Goal: Information Seeking & Learning: Learn about a topic

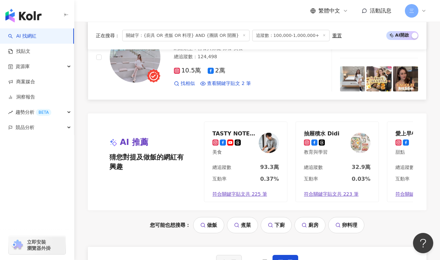
scroll to position [1368, 0]
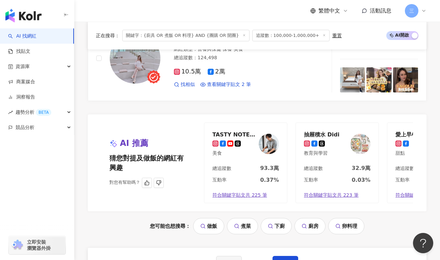
click at [218, 131] on div "TASTY NOTE 日本男子的日式家庭料理" at bounding box center [235, 134] width 44 height 7
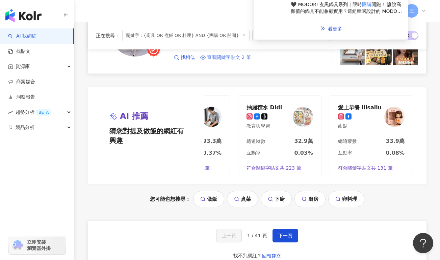
scroll to position [1394, 0]
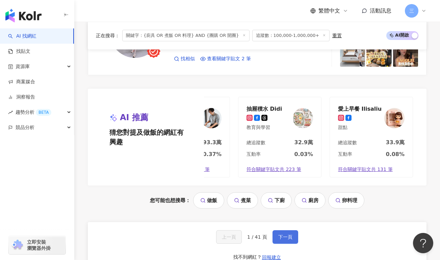
click at [282, 234] on span "下一頁" at bounding box center [285, 236] width 14 height 5
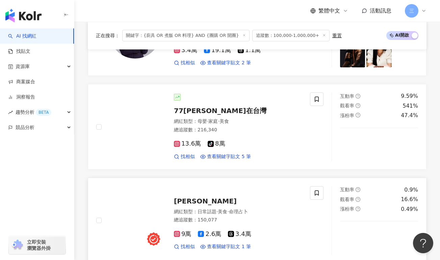
scroll to position [337, 0]
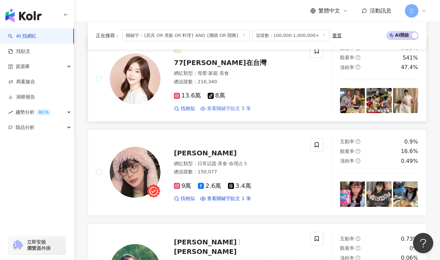
click at [229, 108] on span "查看關鍵字貼文 5 筆" at bounding box center [229, 108] width 44 height 7
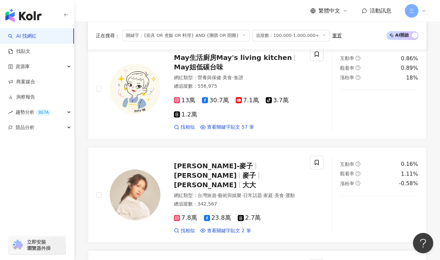
scroll to position [605, 0]
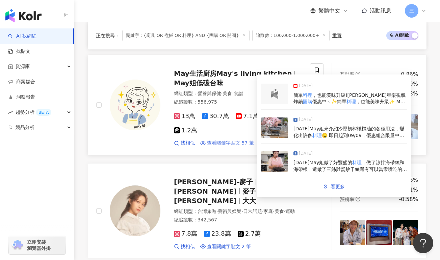
click at [231, 140] on span "查看關鍵字貼文 57 筆" at bounding box center [230, 143] width 47 height 7
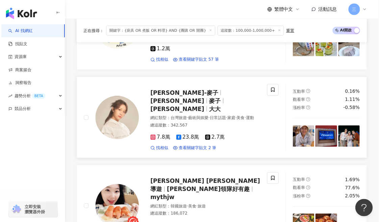
scroll to position [678, 0]
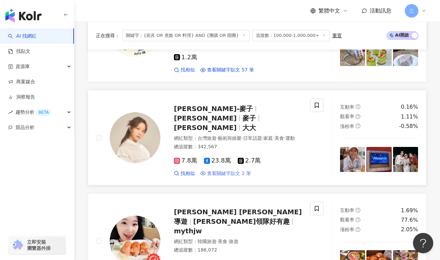
click at [226, 170] on span "查看關鍵字貼文 2 筆" at bounding box center [229, 173] width 44 height 7
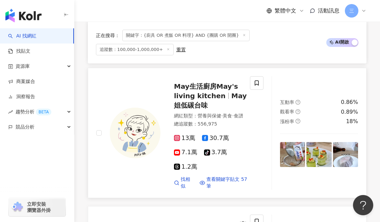
click at [95, 77] on div "May生活廚房May's living kitchen May姐低碳台味 網紅類型 ： 營養與保健 · 美食 · 食譜 總追蹤數 ： 556,975 13萬 …" at bounding box center [180, 133] width 184 height 114
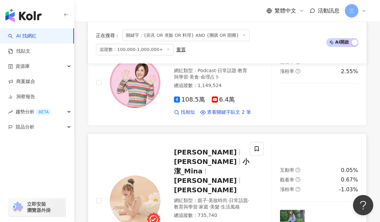
scroll to position [1227, 0]
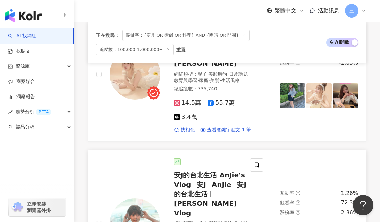
click at [191, 171] on span "安J的台北生活 AnJie's Vlog" at bounding box center [209, 180] width 71 height 18
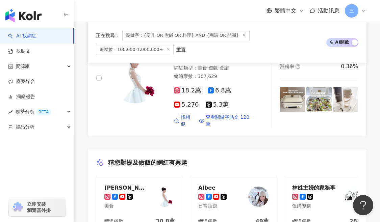
scroll to position [1639, 0]
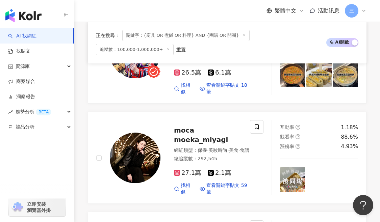
scroll to position [672, 0]
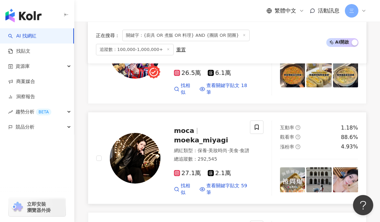
click at [203, 136] on span "moeka_miyagi" at bounding box center [201, 140] width 54 height 8
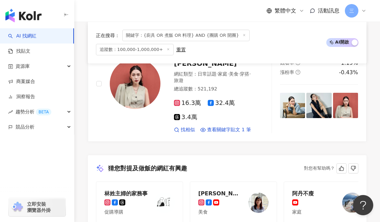
scroll to position [1585, 0]
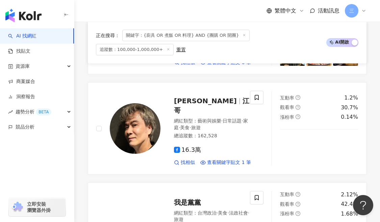
scroll to position [1023, 0]
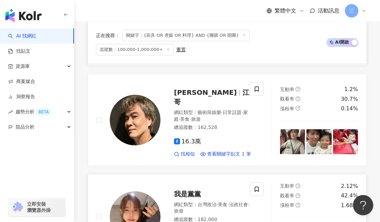
click at [91, 98] on div "江志豐 江哥 網紅類型 ： 藝術與娛樂 · 日常話題 · 家庭 · 美食 · 旅遊 總追蹤數 ： 162,528 16.3萬 找相似 查看關鍵字貼文 1 筆" at bounding box center [180, 119] width 184 height 75
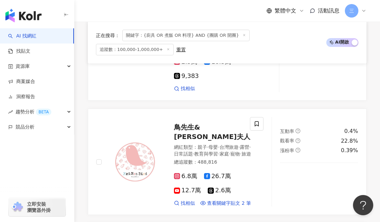
scroll to position [449, 0]
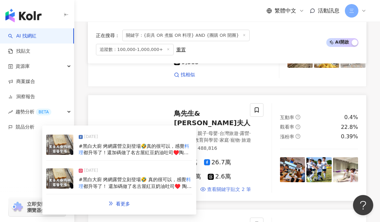
click at [219, 187] on span "查看關鍵字貼文 2 筆" at bounding box center [229, 190] width 44 height 7
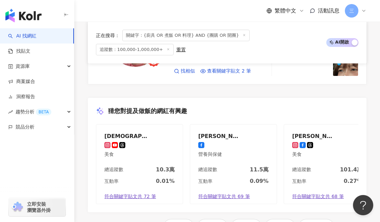
scroll to position [1611, 0]
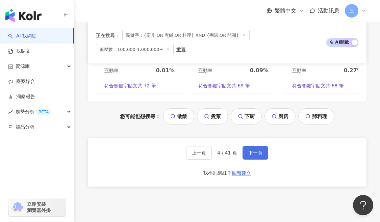
click at [245, 146] on button "下一頁" at bounding box center [256, 153] width 26 height 14
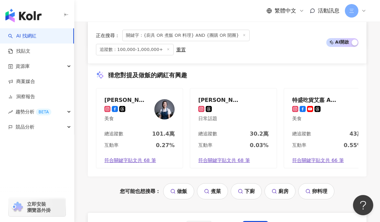
scroll to position [1628, 0]
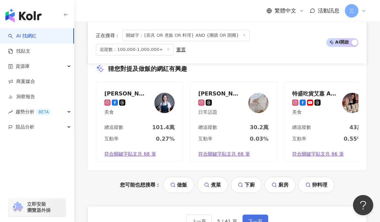
click at [252, 219] on span "下一頁" at bounding box center [255, 221] width 14 height 5
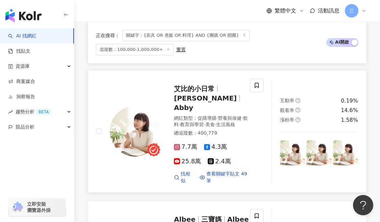
scroll to position [439, 0]
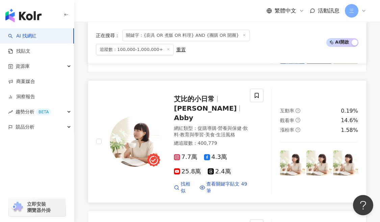
click at [127, 130] on img at bounding box center [135, 141] width 51 height 51
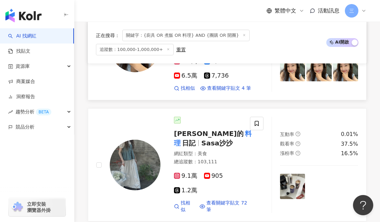
scroll to position [905, 0]
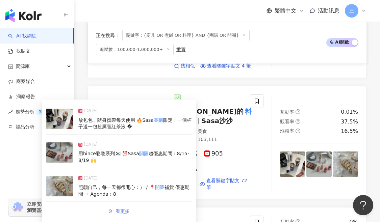
click at [125, 213] on span "看更多" at bounding box center [123, 211] width 14 height 5
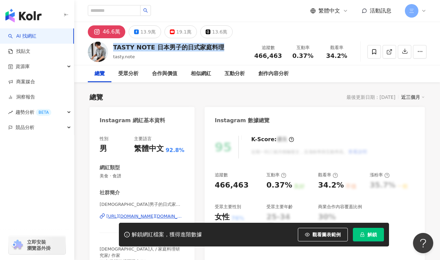
drag, startPoint x: 195, startPoint y: 50, endPoint x: 224, endPoint y: 51, distance: 29.4
click at [224, 51] on div "TASTY NOTE 日本男子的日式家庭料理 tasty.note 追蹤數 466,463 互動率 0.37% 觀看率 34.2%" at bounding box center [257, 51] width 366 height 27
copy div "TASTY NOTE 日本男子的日式家庭料理"
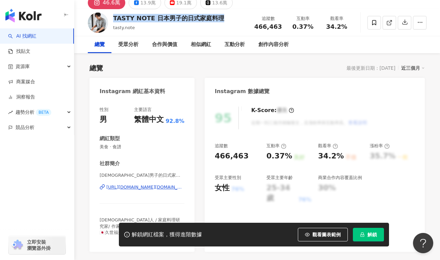
scroll to position [33, 0]
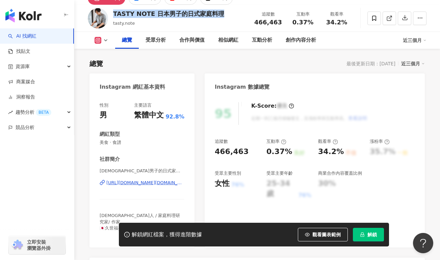
click at [142, 182] on div "https://www.instagram.com/tasty.note/" at bounding box center [145, 182] width 78 height 6
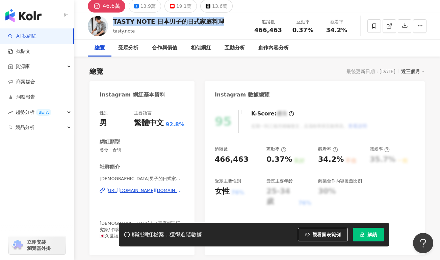
scroll to position [0, 0]
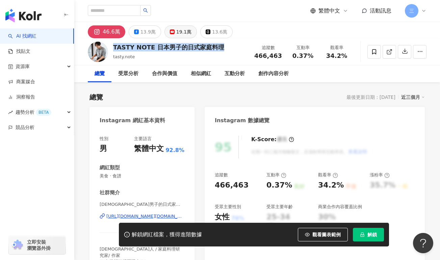
click at [182, 29] on div "19.1萬" at bounding box center [183, 31] width 15 height 9
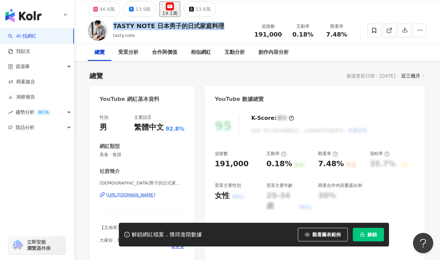
click at [156, 180] on span "日本男子的日式家庭料理 TASTY NOTE | @tastynote | UCx3tgK9b2ue_Av09XUgRfJA" at bounding box center [142, 183] width 85 height 6
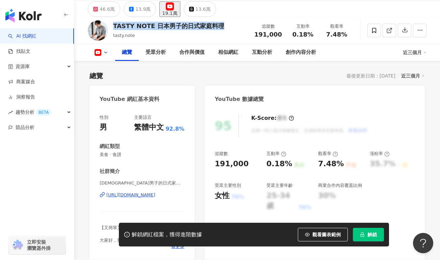
scroll to position [76, 0]
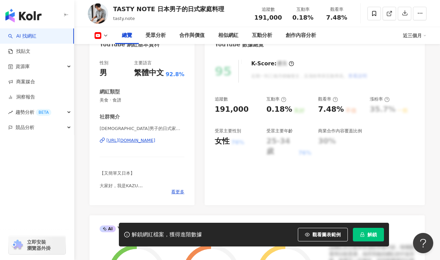
click at [143, 142] on div "https://www.youtube.com/channel/UCx3tgK9b2ue_Av09XUgRfJA" at bounding box center [130, 140] width 49 height 6
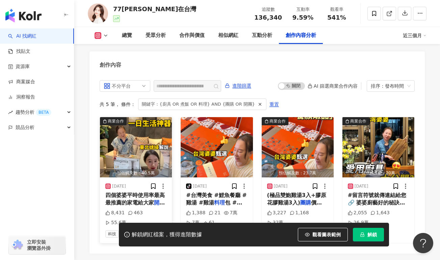
click at [119, 142] on img "button" at bounding box center [136, 147] width 72 height 60
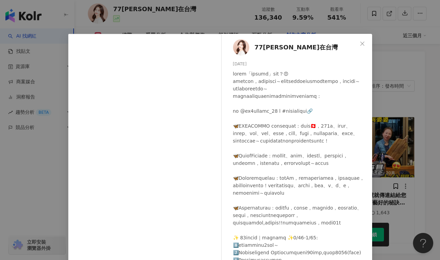
click at [182, 16] on div "77歐尼在台灣 2025/9/13 8,431 463 55.6萬 查看原始貼文" at bounding box center [220, 130] width 440 height 260
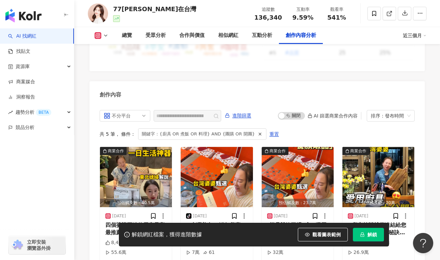
scroll to position [1987, 0]
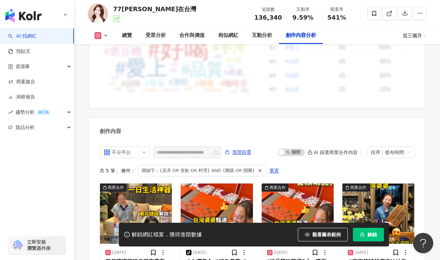
click at [99, 40] on div "總覽 受眾分析 合作與價值 相似網紅 互動分析 創作內容分析 近三個月" at bounding box center [257, 35] width 339 height 17
click at [103, 34] on button at bounding box center [101, 35] width 27 height 7
click at [158, 18] on div "77歐尼在台灣 追蹤數 136,340 互動率 9.59% 觀看率 541%" at bounding box center [257, 13] width 366 height 27
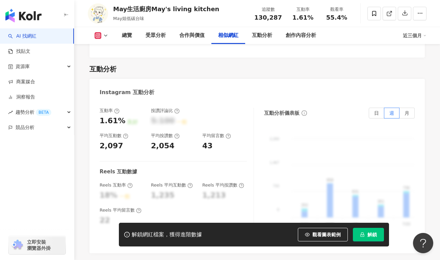
scroll to position [1073, 0]
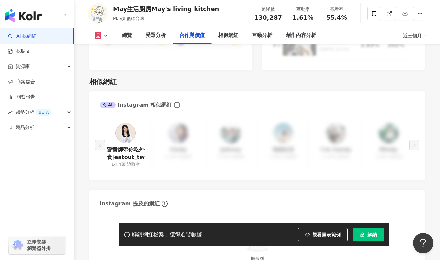
click at [100, 36] on g at bounding box center [98, 35] width 7 height 7
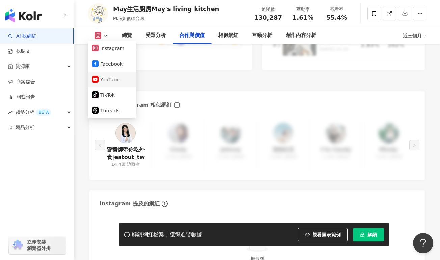
click at [111, 82] on button "YouTube" at bounding box center [112, 79] width 41 height 9
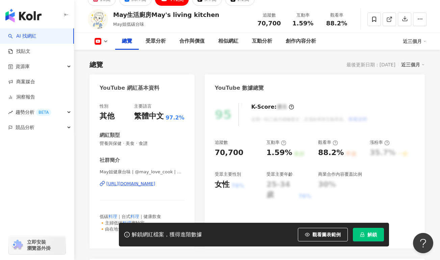
scroll to position [48, 0]
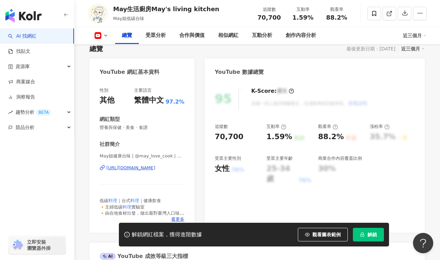
click at [123, 168] on div "[URL][DOMAIN_NAME]" at bounding box center [130, 168] width 49 height 6
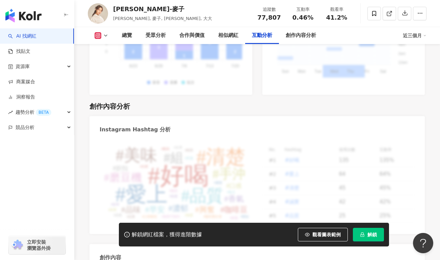
scroll to position [1746, 0]
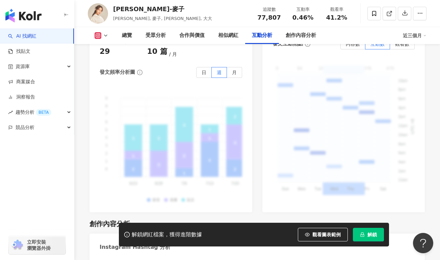
click at [97, 35] on rect at bounding box center [98, 35] width 5 height 5
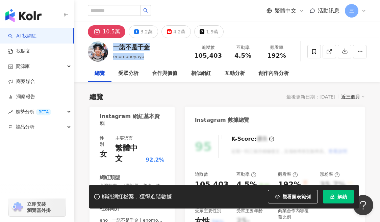
click at [176, 47] on div "一諾不是千金 enomoneyaya 追蹤數 105,403 互動率 4.5% 觀看率 192%" at bounding box center [227, 51] width 306 height 27
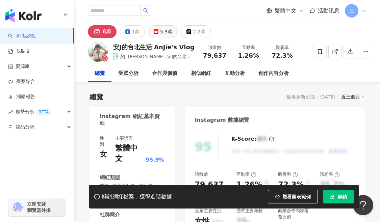
click at [163, 32] on div "5.3萬" at bounding box center [166, 31] width 12 height 9
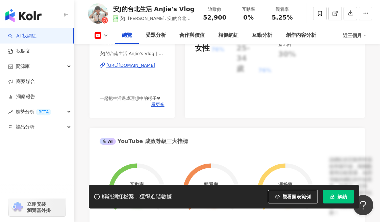
scroll to position [155, 0]
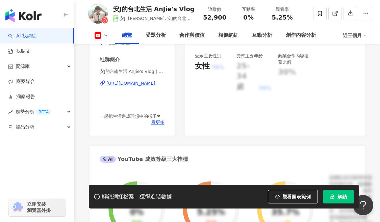
click at [140, 80] on div "https://www.youtube.com/channel/UC3S9JWiJje-g49FRIsKBDqg" at bounding box center [130, 83] width 49 height 6
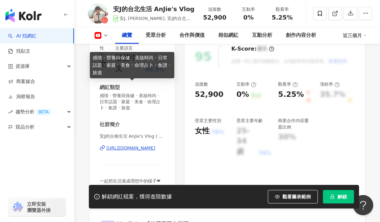
scroll to position [25, 0]
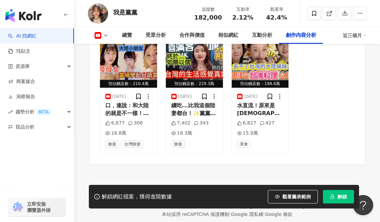
scroll to position [1855, 0]
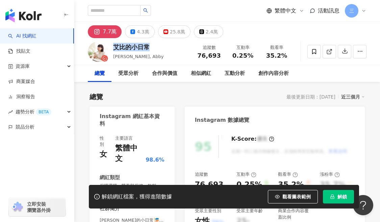
drag, startPoint x: 113, startPoint y: 47, endPoint x: 167, endPoint y: 47, distance: 54.1
click at [167, 47] on div "[PERSON_NAME]的小日常 艾比, [PERSON_NAME] 追蹤數 76,693 互動率 0.25% 觀看率 35.2%" at bounding box center [227, 51] width 306 height 27
copy div "艾比的小日常"
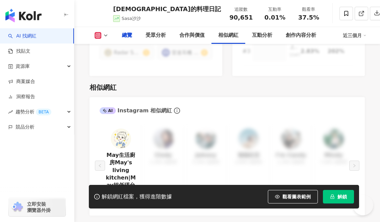
scroll to position [1922, 0]
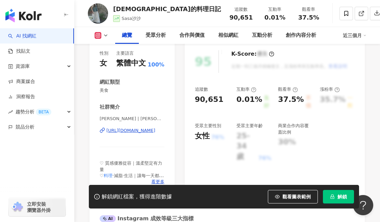
scroll to position [0, 0]
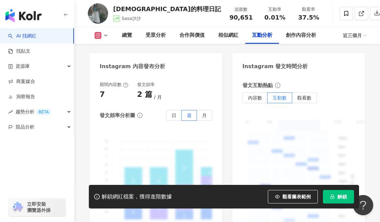
scroll to position [1331, 0]
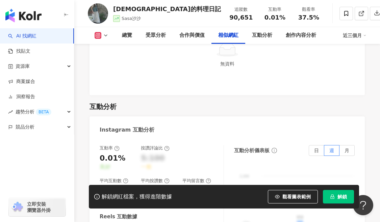
scroll to position [2124, 0]
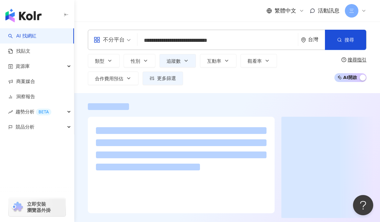
click at [165, 39] on input "**********" at bounding box center [217, 40] width 155 height 13
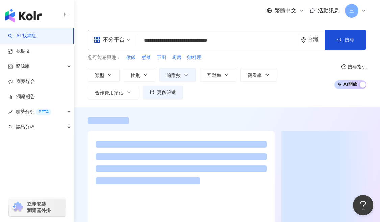
click at [261, 45] on input "**********" at bounding box center [217, 40] width 155 height 13
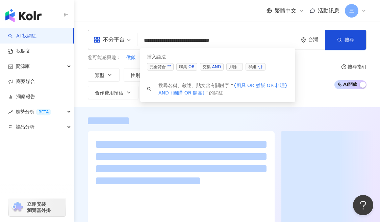
drag, startPoint x: 203, startPoint y: 40, endPoint x: 214, endPoint y: 40, distance: 10.8
click at [214, 40] on input "**********" at bounding box center [217, 40] width 155 height 13
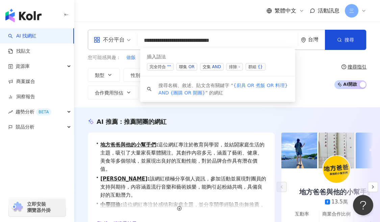
click at [272, 39] on input "**********" at bounding box center [217, 40] width 155 height 13
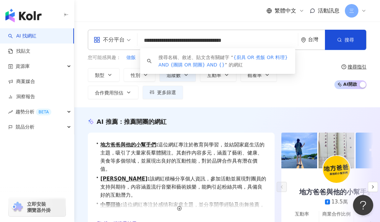
click at [269, 44] on input "**********" at bounding box center [217, 40] width 155 height 13
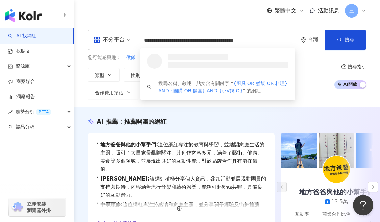
scroll to position [0, 3]
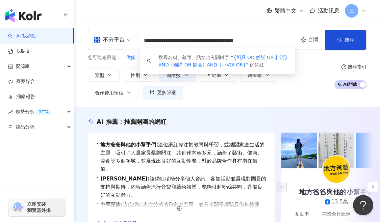
drag, startPoint x: 267, startPoint y: 41, endPoint x: 281, endPoint y: 41, distance: 14.5
click at [281, 41] on input "**********" at bounding box center [217, 40] width 155 height 13
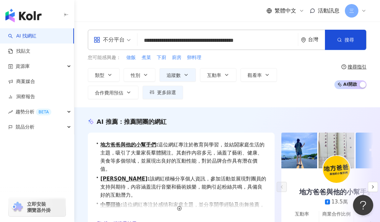
scroll to position [0, 0]
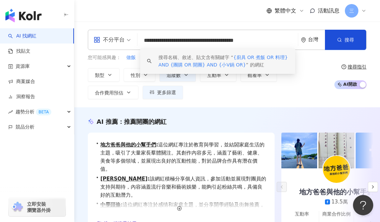
click at [287, 40] on input "**********" at bounding box center [217, 40] width 155 height 13
click at [290, 40] on input "**********" at bounding box center [217, 40] width 155 height 13
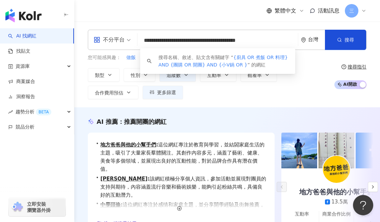
paste input "**********"
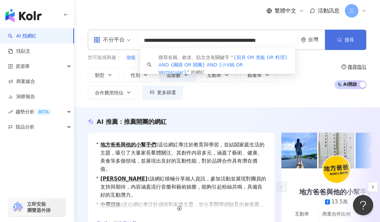
type input "**********"
click at [346, 36] on button "搜尋" at bounding box center [345, 40] width 41 height 20
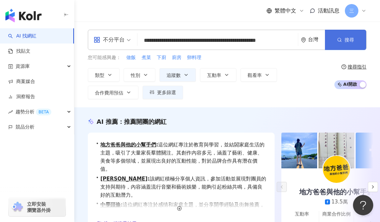
scroll to position [0, 0]
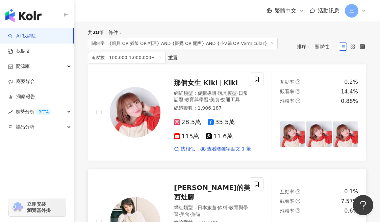
scroll to position [93, 0]
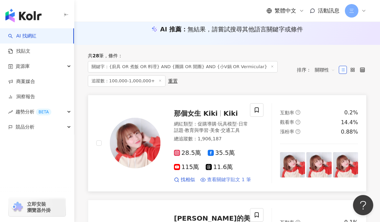
click at [219, 180] on span "查看關鍵字貼文 1 筆" at bounding box center [229, 180] width 44 height 7
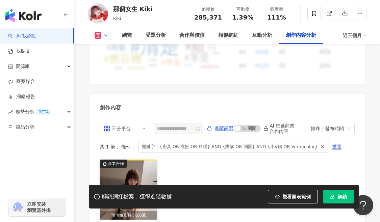
scroll to position [2106, 0]
click at [143, 160] on img "button" at bounding box center [128, 190] width 57 height 60
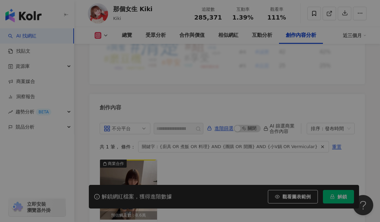
click at [129, 164] on div "View post on Instagram 查看原始貼文" at bounding box center [190, 111] width 380 height 222
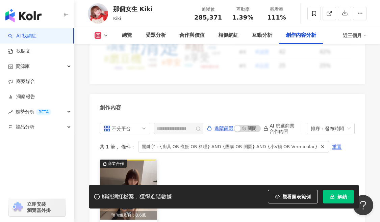
click at [130, 160] on img "button" at bounding box center [128, 190] width 57 height 60
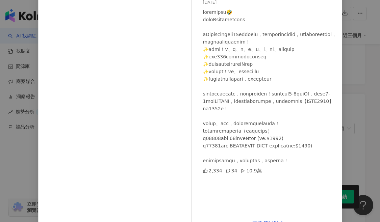
scroll to position [81, 0]
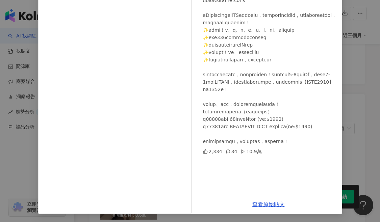
click at [361, 65] on div "那個女生 Kiki 2025/8/20 2,334 34 10.9萬 查看原始貼文" at bounding box center [190, 111] width 380 height 222
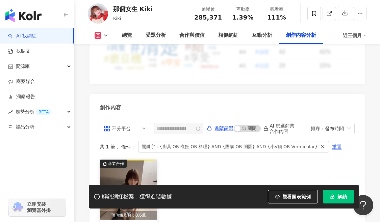
scroll to position [2194, 0]
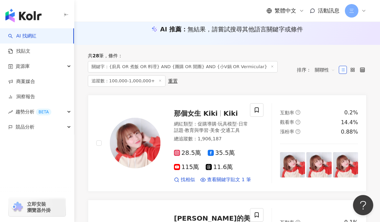
click at [117, 28] on div "AI 推薦 ： 無結果，請嘗試搜尋其他語言關鍵字或條件" at bounding box center [227, 29] width 279 height 8
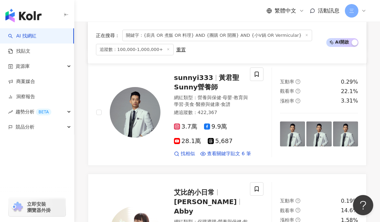
scroll to position [346, 0]
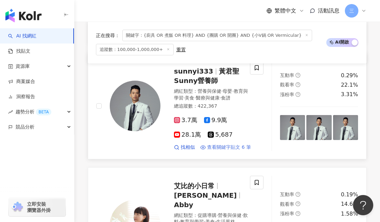
click at [239, 144] on span "查看關鍵字貼文 6 筆" at bounding box center [229, 147] width 44 height 7
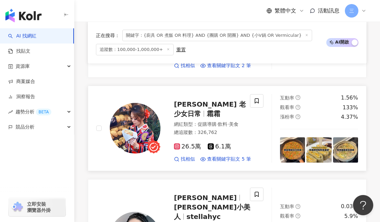
scroll to position [548, 0]
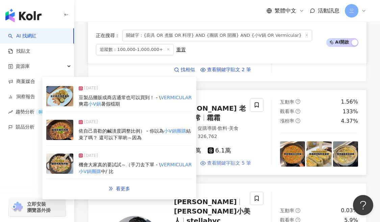
click at [225, 160] on span "查看關鍵字貼文 5 筆" at bounding box center [229, 163] width 44 height 7
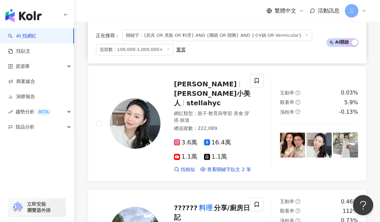
scroll to position [635, 0]
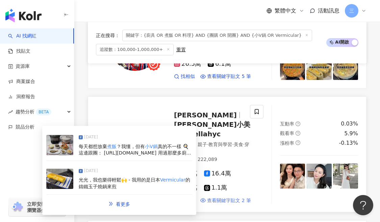
click at [222, 198] on span "查看關鍵字貼文 2 筆" at bounding box center [229, 201] width 44 height 7
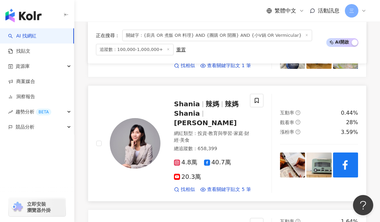
scroll to position [873, 0]
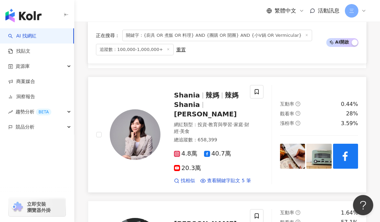
click at [234, 145] on div "4.8萬 40.7萬 20.3萬 找相似 查看關鍵字貼文 5 筆" at bounding box center [213, 164] width 78 height 39
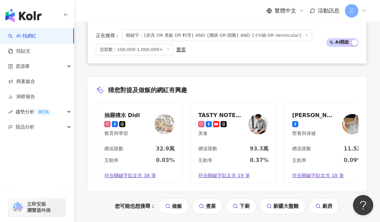
scroll to position [1487, 0]
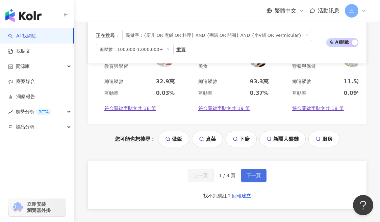
click at [252, 169] on button "下一頁" at bounding box center [254, 176] width 26 height 14
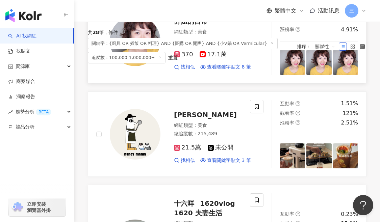
scroll to position [72, 0]
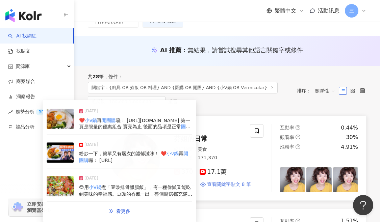
click at [214, 186] on span "查看關鍵字貼文 8 筆" at bounding box center [229, 184] width 44 height 7
click at [220, 107] on div "共 28 筆 條件 ： 關鍵字：{廚具 OR 煮飯 OR 料理} AND {團購 OR 開團} AND {小V鍋 OR Vermicular} 追蹤數：100…" at bounding box center [189, 91] width 202 height 34
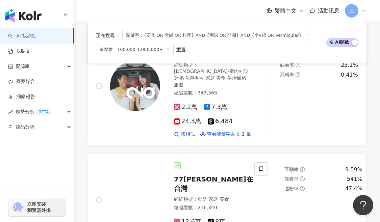
scroll to position [295, 0]
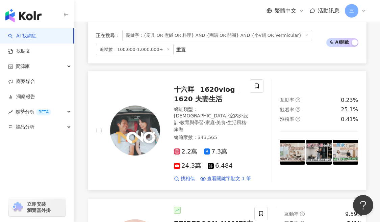
click at [188, 88] on span "十六咩" at bounding box center [184, 90] width 20 height 8
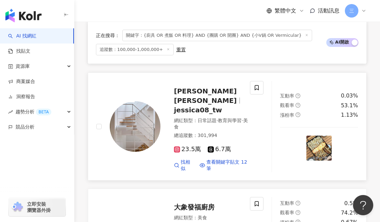
scroll to position [519, 0]
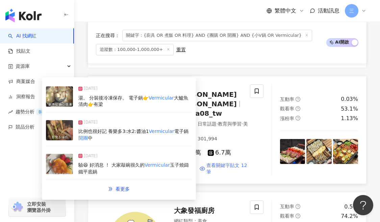
click at [224, 163] on span "查看關鍵字貼文 12 筆" at bounding box center [229, 169] width 46 height 13
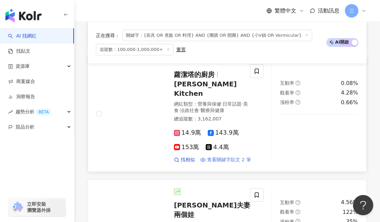
scroll to position [722, 0]
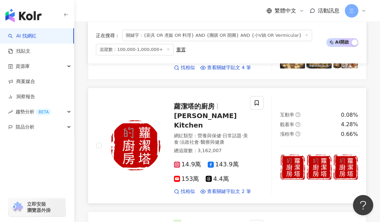
click at [187, 102] on span "蘿潔塔的廚房" at bounding box center [194, 106] width 41 height 8
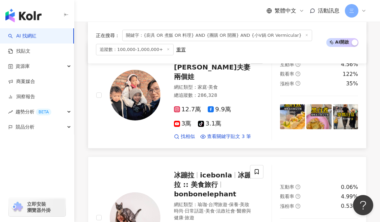
scroll to position [831, 0]
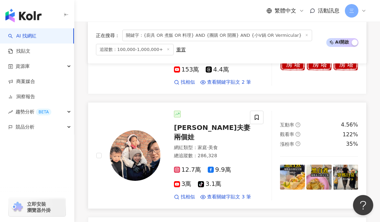
click at [192, 124] on span "傑克夫妻兩個娃" at bounding box center [212, 133] width 76 height 18
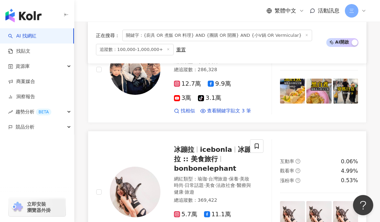
scroll to position [929, 0]
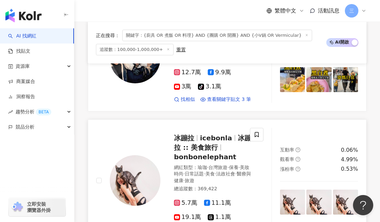
click at [191, 134] on span "冰蹦拉 :: 美食旅行" at bounding box center [212, 143] width 77 height 18
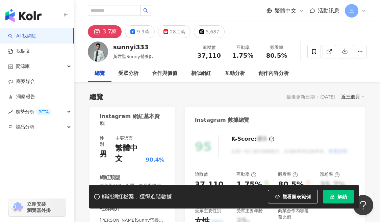
click at [122, 57] on span "黃君聖Sunny營養師" at bounding box center [133, 56] width 40 height 5
drag, startPoint x: 114, startPoint y: 56, endPoint x: 168, endPoint y: 55, distance: 54.8
click at [169, 55] on div "sunnyi333 黃君聖Sunny營養師 追蹤數 37,110 互動率 1.75% 觀看率 80.5%" at bounding box center [227, 51] width 306 height 27
copy span "黃君聖Sunny營養師"
click at [167, 36] on button "28.1萬" at bounding box center [174, 31] width 32 height 13
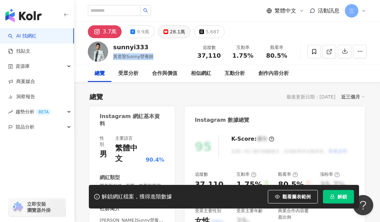
click at [170, 29] on div "28.1萬" at bounding box center [177, 31] width 15 height 9
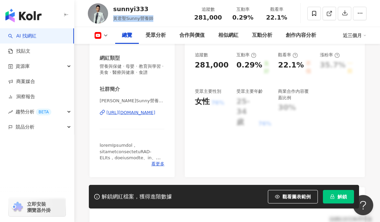
scroll to position [127, 0]
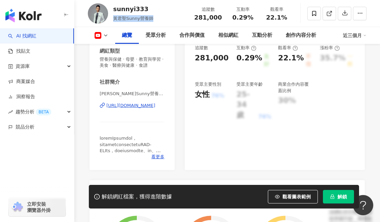
click at [137, 103] on div "https://www.youtube.com/channel/UCj5p9Z5IUDjxi6YxMqHjoog" at bounding box center [130, 106] width 49 height 6
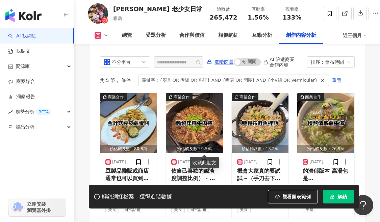
scroll to position [2165, 0]
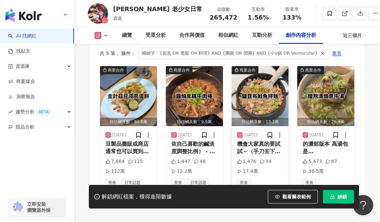
click at [241, 141] on span "機會大家真的要試試～（手刀去下單 - \" at bounding box center [258, 152] width 43 height 22
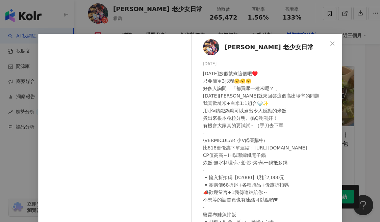
click at [239, 148] on div "[DATE]放假就煮這個吧♥️ 只要簡單3步驟🤗🤗🤗 好多人詢問：「都買哪一種米呢？ 」 [DATE][PERSON_NAME]就來回答這個高出場率的問題 我…" at bounding box center [270, 174] width 134 height 208
drag, startPoint x: 224, startPoint y: 48, endPoint x: 284, endPoint y: 49, distance: 59.5
click at [284, 49] on div "霜霜 老少女日常 2025/6/21 今天放假就煮這個吧♥️ 只要簡單3步驟🤗🤗🤗 好多人詢問：「都買哪一種米呢？ 」 今天Reels就來回答這個高出場率的問…" at bounding box center [268, 155] width 147 height 242
click at [265, 47] on span "[PERSON_NAME] 老少女日常" at bounding box center [269, 47] width 89 height 9
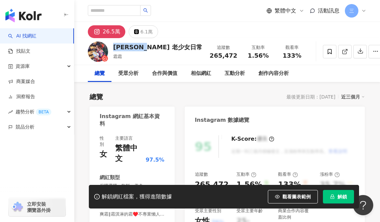
drag, startPoint x: 114, startPoint y: 45, endPoint x: 175, endPoint y: 46, distance: 61.5
click at [175, 46] on div "霜霜 老少女日常 霜霜 追蹤數 265,472 互動率 1.56% 觀看率 133%" at bounding box center [227, 51] width 306 height 27
copy div "霜霜 老少女日常 [PERSON_NAME]"
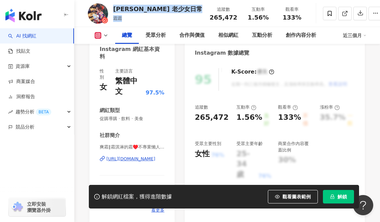
scroll to position [124, 0]
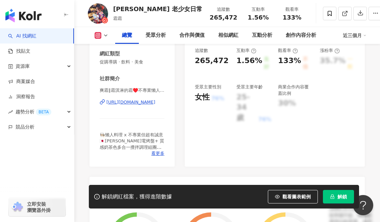
click at [139, 89] on div "爽霜∥霜淇淋的霜♥️不專業懶人料理 | _.shuangshuang [URL][DOMAIN_NAME]" at bounding box center [132, 108] width 65 height 40
click at [139, 99] on div "[URL][DOMAIN_NAME]" at bounding box center [130, 102] width 49 height 6
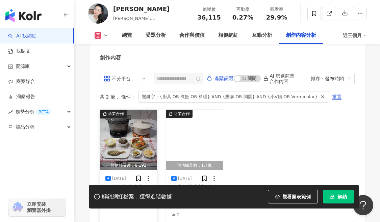
scroll to position [2143, 0]
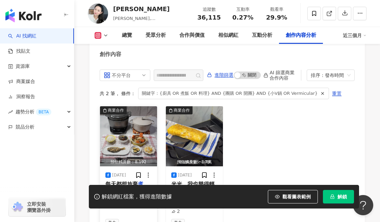
click at [126, 112] on img "button" at bounding box center [128, 136] width 57 height 60
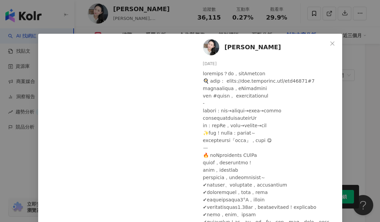
click at [226, 50] on span "Stella Cheng" at bounding box center [253, 47] width 56 height 9
click at [120, 25] on div "Stella Cheng 2025/6/26 52 2 查看原始貼文" at bounding box center [190, 111] width 380 height 222
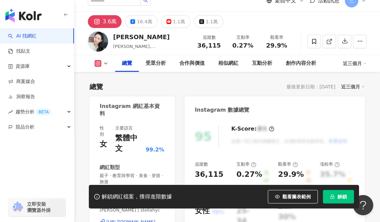
scroll to position [0, 0]
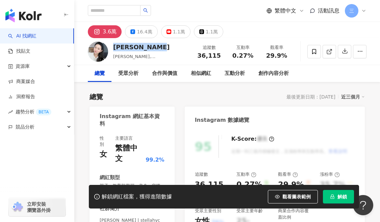
drag, startPoint x: 113, startPoint y: 46, endPoint x: 162, endPoint y: 47, distance: 49.7
click at [162, 47] on div "Stella Cheng 史黛拉小美人, stellahyc 追蹤數 36,115 互動率 0.27% 觀看率 29.9%" at bounding box center [227, 51] width 306 height 27
copy div "Stella Cheng"
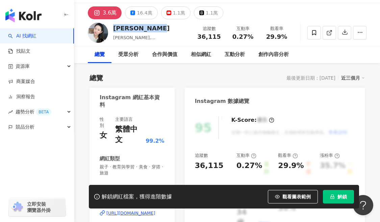
scroll to position [130, 0]
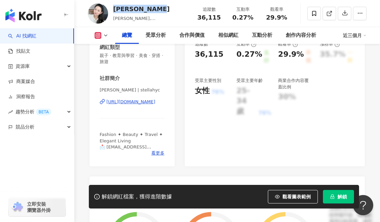
click at [125, 99] on div "https://www.instagram.com/stellahyc/" at bounding box center [130, 102] width 49 height 6
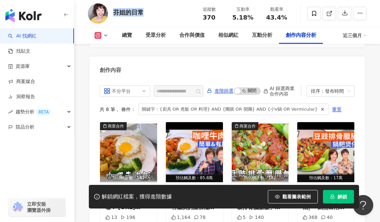
drag, startPoint x: 112, startPoint y: 14, endPoint x: 165, endPoint y: 13, distance: 52.7
click at [165, 13] on div "芬姐的日常 追蹤數 370 互動率 5.18% 觀看率 43.4%" at bounding box center [227, 13] width 306 height 27
copy div "芬姐的日常"
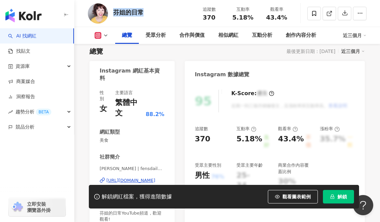
scroll to position [45, 0]
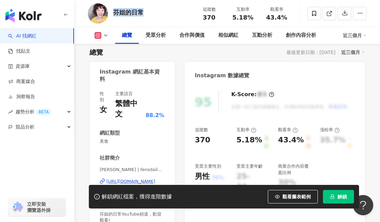
click at [122, 179] on div "[URL][DOMAIN_NAME]" at bounding box center [130, 182] width 49 height 6
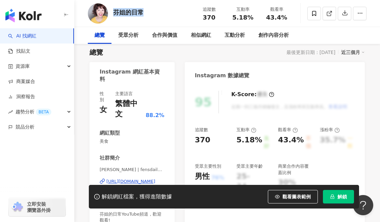
scroll to position [0, 0]
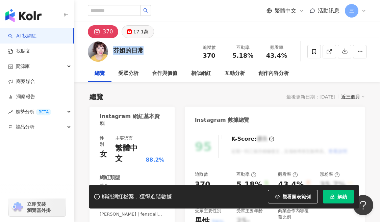
click at [135, 29] on div "17.1萬" at bounding box center [140, 31] width 15 height 9
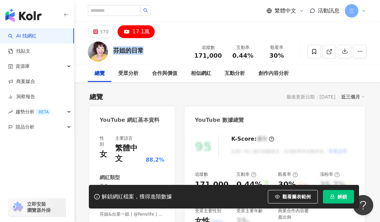
click at [137, 222] on div "[URL][DOMAIN_NAME]" at bounding box center [130, 226] width 49 height 6
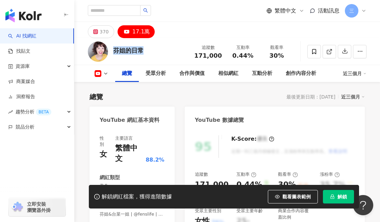
scroll to position [148, 0]
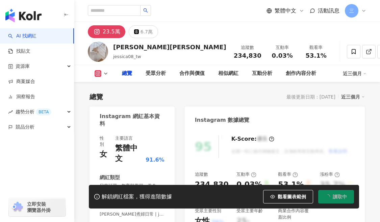
type input "**********"
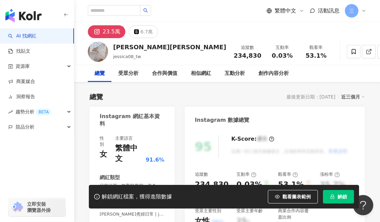
scroll to position [49, 0]
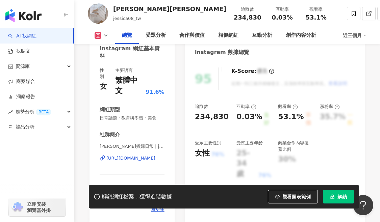
scroll to position [99, 0]
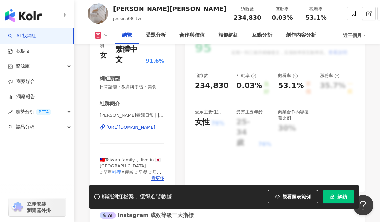
click at [126, 124] on div "https://www.instagram.com/jessica08_tokyo/" at bounding box center [130, 127] width 49 height 6
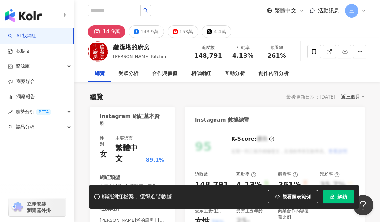
click at [179, 33] on div "153萬" at bounding box center [186, 31] width 14 height 9
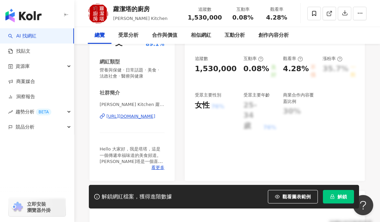
click at [137, 114] on div "https://www.youtube.com/channel/UCcb9uxCoIgw7RQjQnlgd0Xw" at bounding box center [130, 117] width 49 height 6
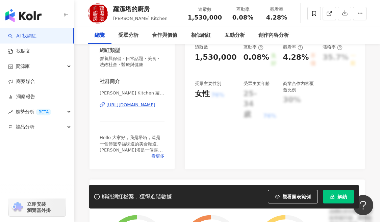
scroll to position [0, 0]
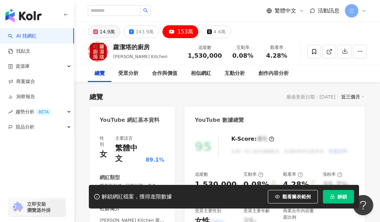
click at [101, 33] on div "14.9萬" at bounding box center [107, 31] width 15 height 9
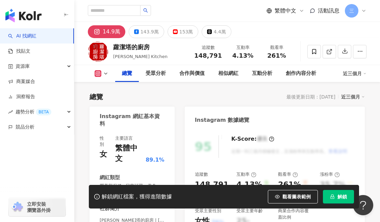
scroll to position [165, 0]
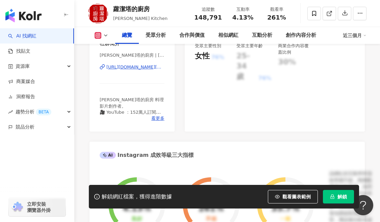
click at [133, 64] on div "https://www.instagram.com/rosalina.kitchen/" at bounding box center [135, 67] width 58 height 6
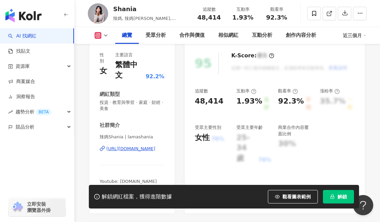
scroll to position [84, 0]
click at [118, 146] on div "https://www.instagram.com/lamashania/" at bounding box center [130, 149] width 49 height 6
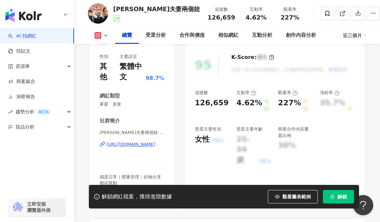
scroll to position [137, 0]
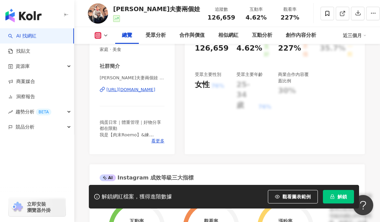
click at [136, 90] on div "[URL][DOMAIN_NAME]" at bounding box center [130, 90] width 49 height 6
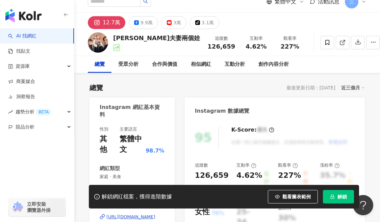
scroll to position [0, 0]
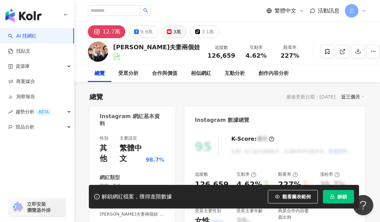
click at [167, 34] on button "3萬" at bounding box center [174, 31] width 25 height 13
click at [173, 35] on div "3萬" at bounding box center [177, 31] width 8 height 9
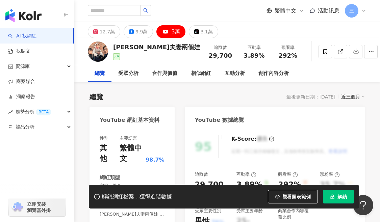
scroll to position [168, 0]
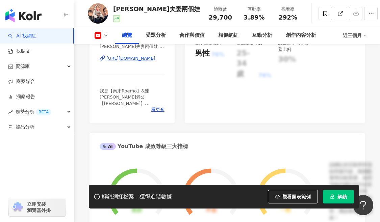
click at [135, 59] on div "[URL][DOMAIN_NAME]" at bounding box center [130, 58] width 49 height 6
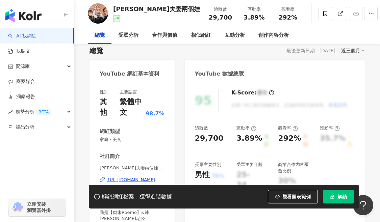
scroll to position [0, 0]
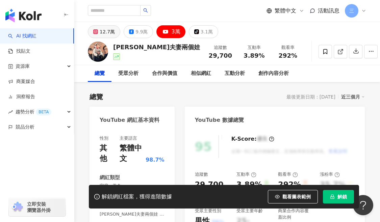
click at [106, 30] on div "12.7萬" at bounding box center [107, 31] width 15 height 9
click at [118, 222] on div "[URL][DOMAIN_NAME]" at bounding box center [130, 226] width 49 height 6
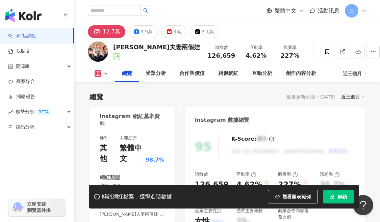
scroll to position [86, 0]
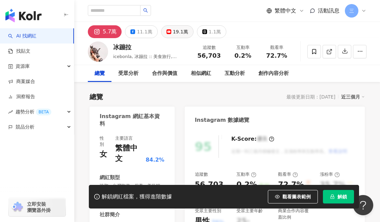
click at [173, 34] on div "19.1萬" at bounding box center [180, 31] width 15 height 9
click at [177, 30] on div "19.1萬" at bounding box center [180, 31] width 15 height 9
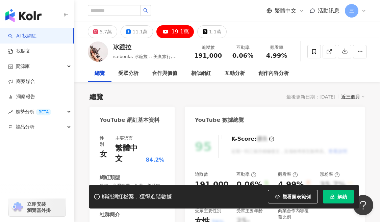
scroll to position [126, 0]
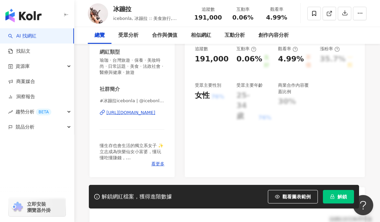
click at [144, 110] on div "https://www.youtube.com/channel/UCopDlGMFzSsmYY4InHAR3bw" at bounding box center [130, 113] width 49 height 6
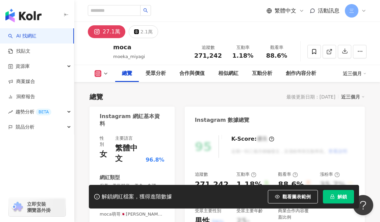
scroll to position [107, 0]
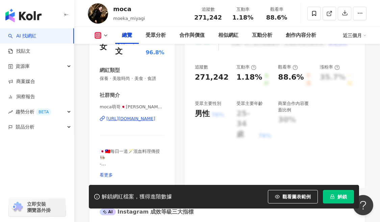
click at [140, 116] on div "[URL][DOMAIN_NAME]" at bounding box center [130, 119] width 49 height 6
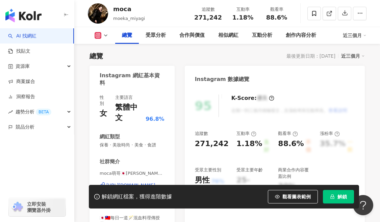
scroll to position [120, 0]
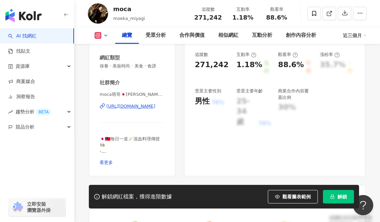
click at [132, 103] on div "[URL][DOMAIN_NAME]" at bounding box center [130, 106] width 49 height 6
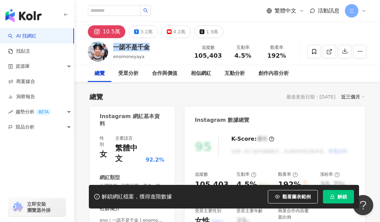
click at [156, 46] on div "一諾不是千金 enomoneyaya 追蹤數 105,403 互動率 4.5% 觀看率 192%" at bounding box center [227, 51] width 306 height 27
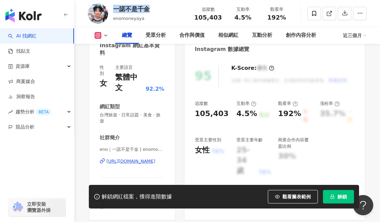
scroll to position [128, 0]
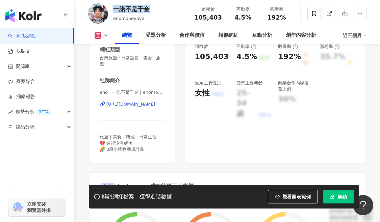
click at [138, 101] on div "[URL][DOMAIN_NAME]" at bounding box center [130, 104] width 49 height 6
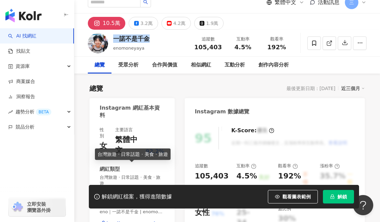
scroll to position [0, 0]
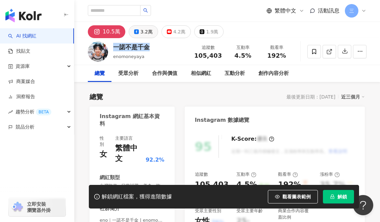
click at [143, 37] on button "3.2萬" at bounding box center [143, 31] width 29 height 13
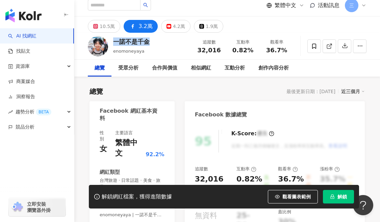
scroll to position [55, 0]
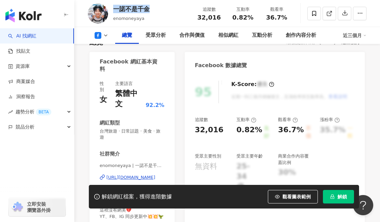
click at [134, 175] on div "[URL][DOMAIN_NAME]" at bounding box center [130, 178] width 49 height 6
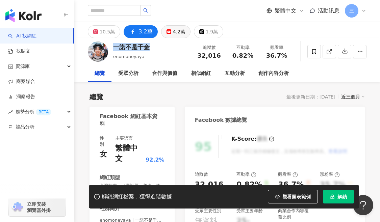
click at [168, 37] on button "4.2萬" at bounding box center [175, 31] width 29 height 13
click at [168, 32] on button "4.2萬" at bounding box center [175, 31] width 29 height 13
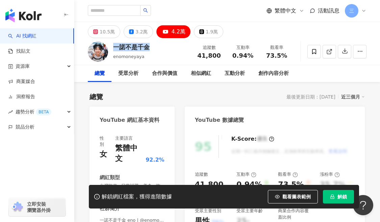
scroll to position [40, 0]
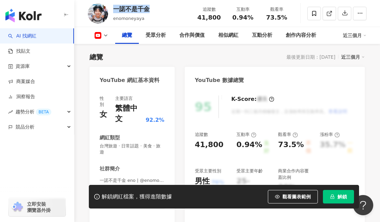
click at [131, 190] on div "[URL][DOMAIN_NAME]" at bounding box center [130, 193] width 49 height 6
